Goal: Navigation & Orientation: Find specific page/section

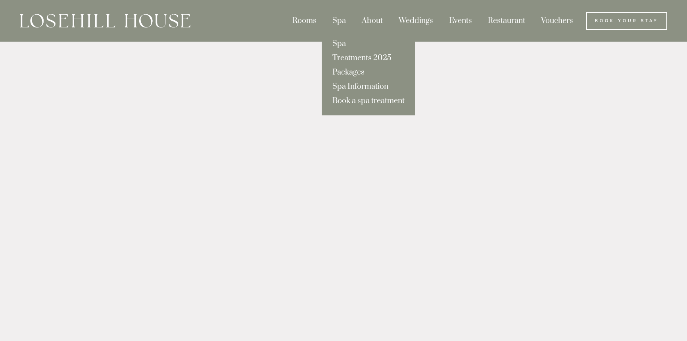
click at [342, 21] on div "Spa" at bounding box center [339, 21] width 28 height 18
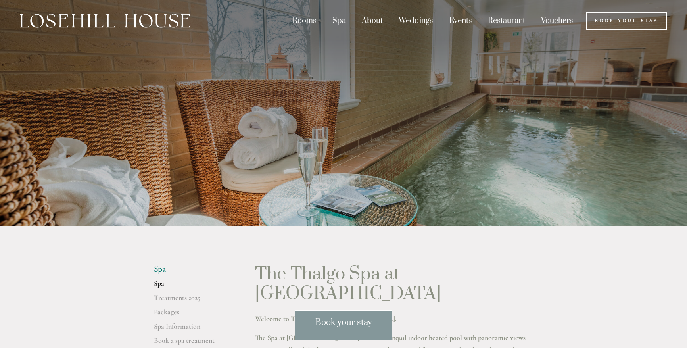
click at [557, 21] on link "Vouchers" at bounding box center [557, 21] width 46 height 18
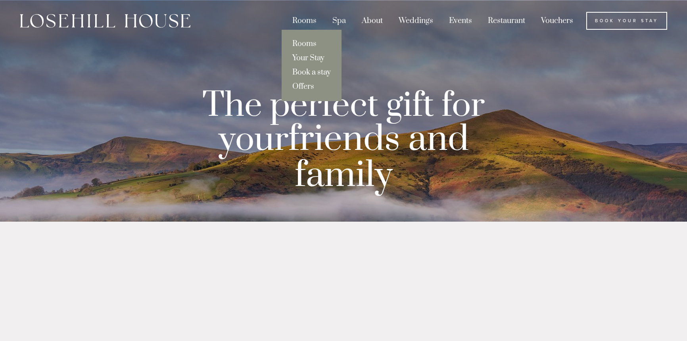
click at [307, 71] on link "Book a stay" at bounding box center [312, 72] width 60 height 14
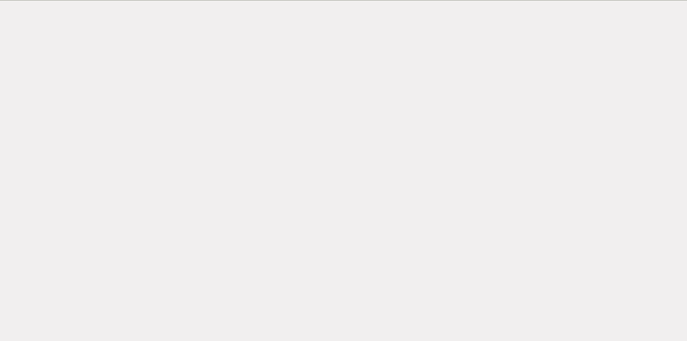
scroll to position [42, 0]
